Goal: Information Seeking & Learning: Find specific page/section

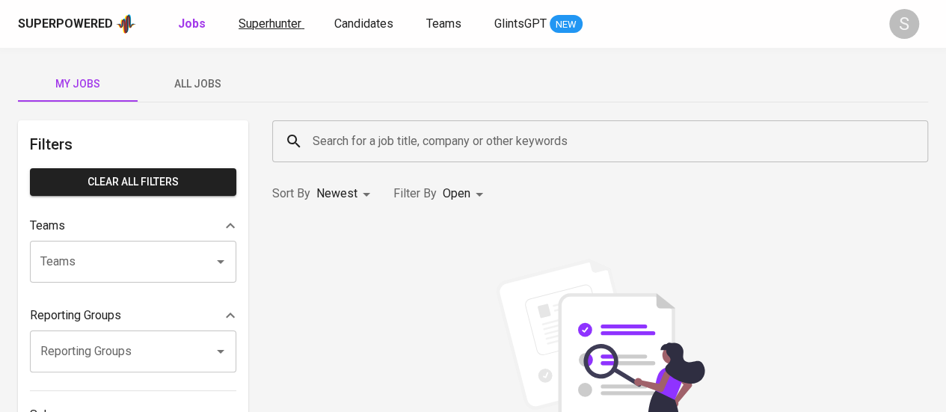
click at [279, 23] on span "Superhunter" at bounding box center [270, 23] width 63 height 14
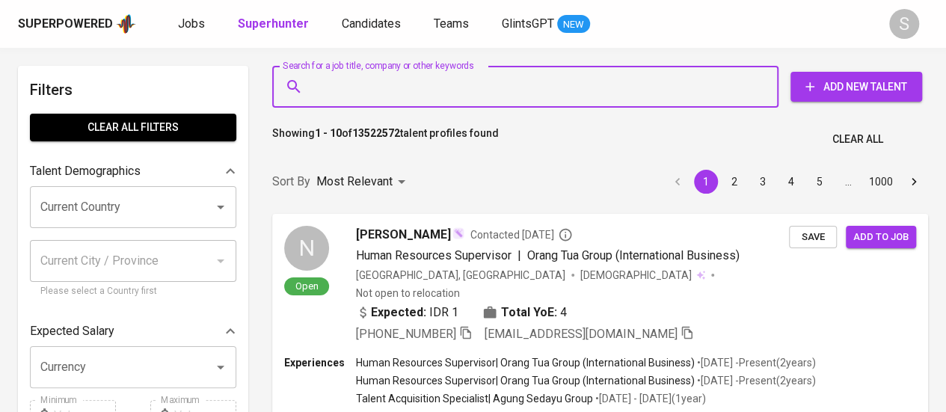
click at [356, 79] on input "Search for a job title, company or other keywords" at bounding box center [529, 87] width 440 height 28
paste input "[EMAIL_ADDRESS][DOMAIN_NAME]"
type input "[EMAIL_ADDRESS][DOMAIN_NAME]"
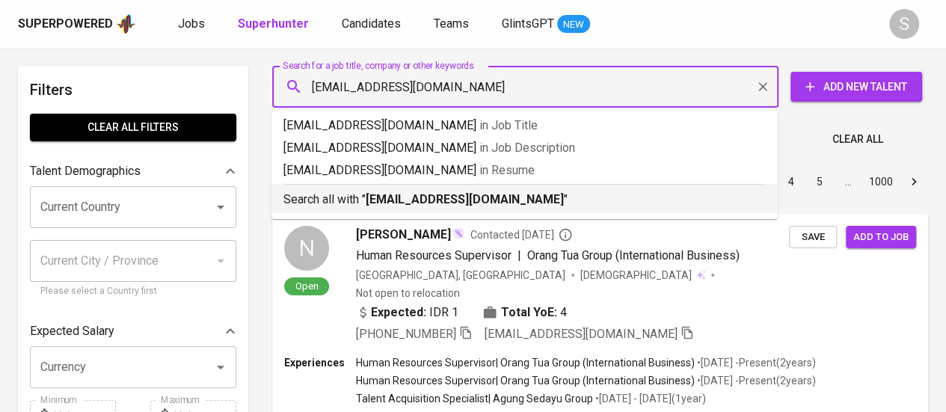
click at [369, 200] on b "[EMAIL_ADDRESS][DOMAIN_NAME]" at bounding box center [465, 199] width 198 height 14
click at [440, 198] on div "Sort By Most Relevant MOST_RELEVANT 1 2 3 4 5 … 1000" at bounding box center [600, 182] width 674 height 46
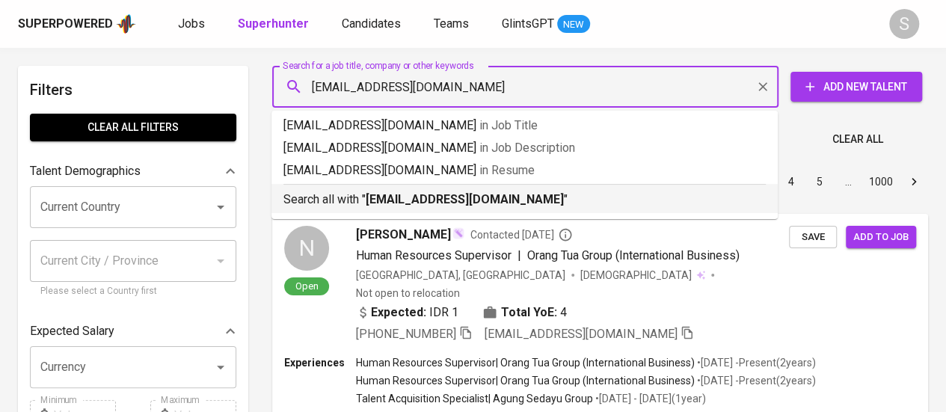
click at [440, 198] on div "Sort By Most Relevant MOST_RELEVANT 1 2 3 4 5 … 1000" at bounding box center [600, 182] width 674 height 46
